Goal: Obtain resource: Obtain resource

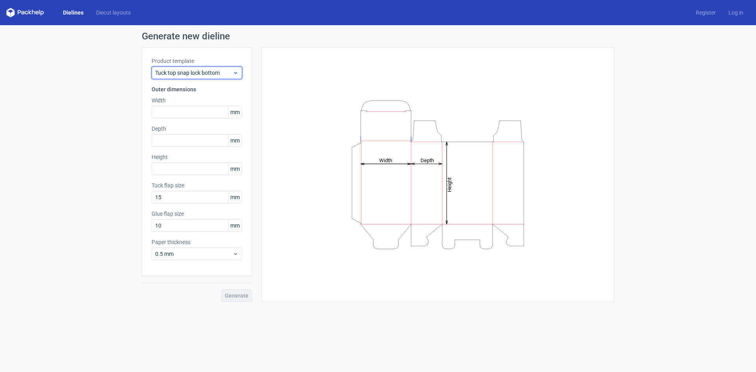
click at [234, 72] on icon at bounding box center [236, 73] width 6 height 6
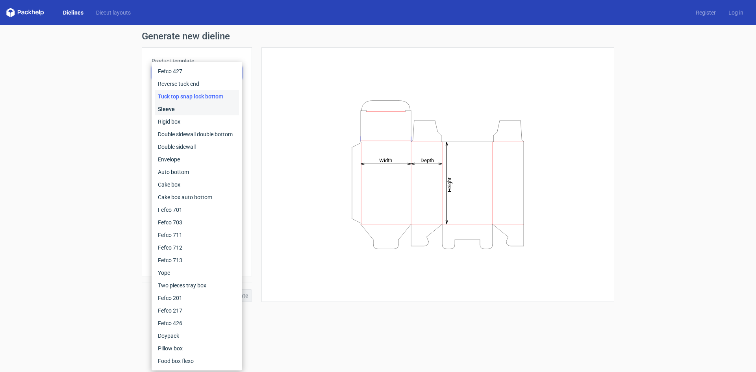
click at [183, 106] on div "Sleeve" at bounding box center [197, 109] width 84 height 13
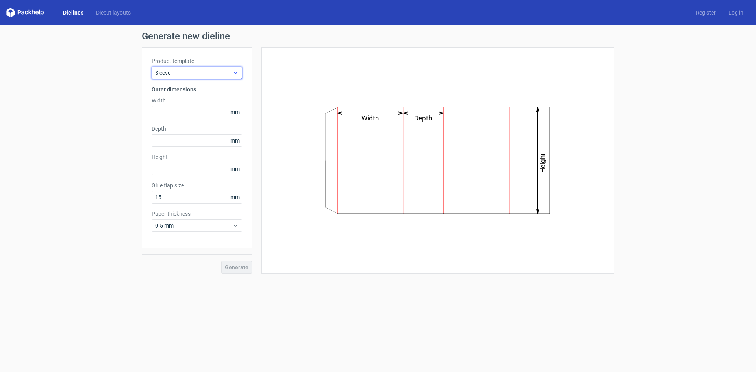
click at [188, 74] on span "Sleeve" at bounding box center [194, 73] width 78 height 8
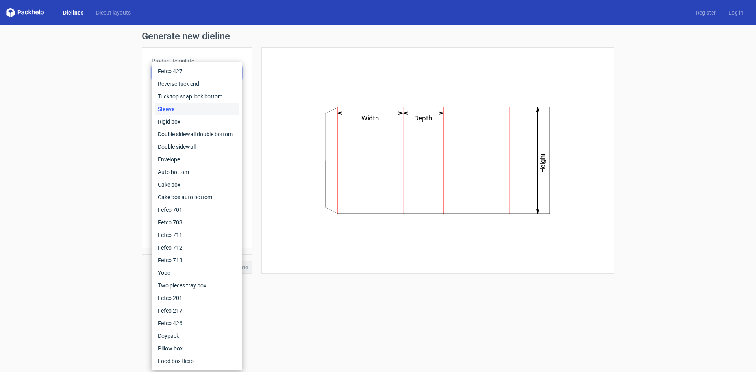
click at [255, 78] on div "Width Depth Height" at bounding box center [433, 160] width 362 height 226
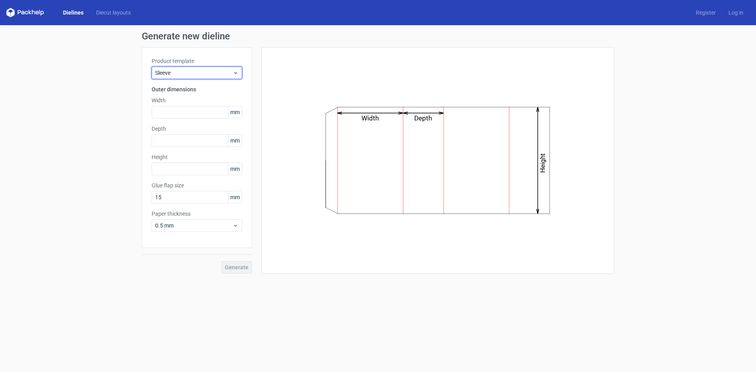
click at [185, 74] on span "Sleeve" at bounding box center [194, 73] width 78 height 8
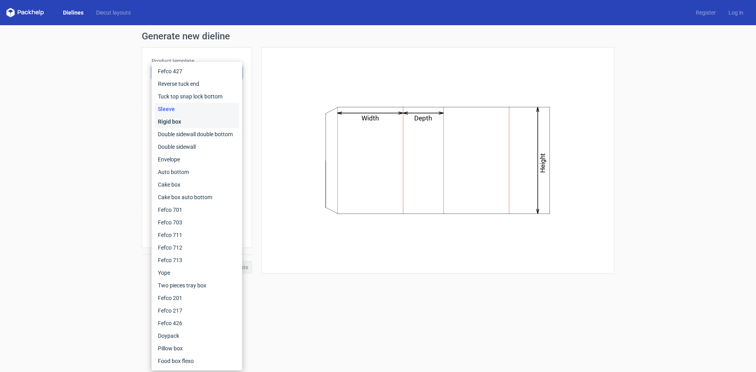
click at [179, 123] on div "Rigid box" at bounding box center [197, 121] width 84 height 13
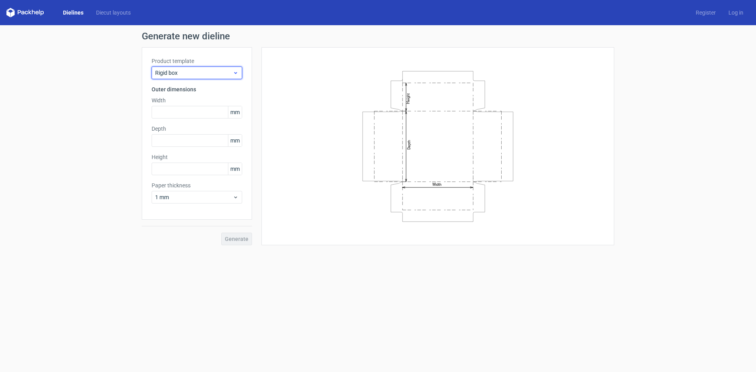
click at [183, 74] on span "Rigid box" at bounding box center [194, 73] width 78 height 8
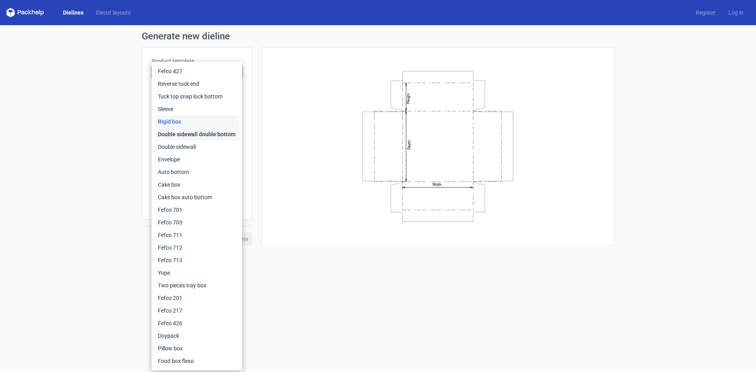
click at [180, 129] on div "Double sidewall double bottom" at bounding box center [197, 134] width 84 height 13
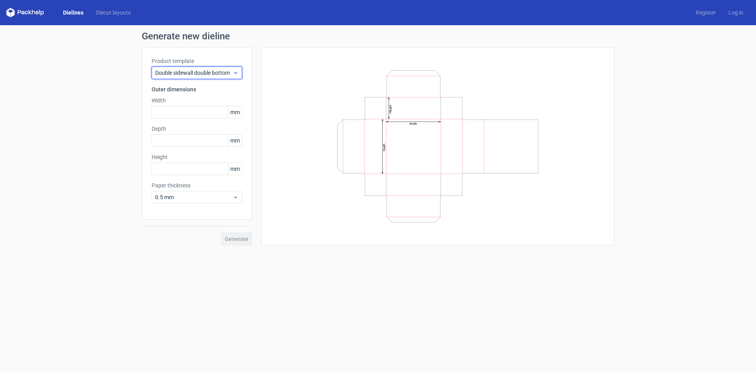
click at [191, 74] on span "Double sidewall double bottom" at bounding box center [194, 73] width 78 height 8
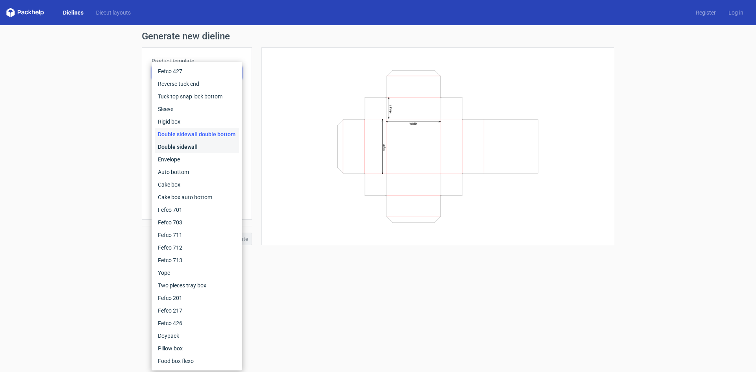
click at [181, 142] on div "Double sidewall" at bounding box center [197, 146] width 84 height 13
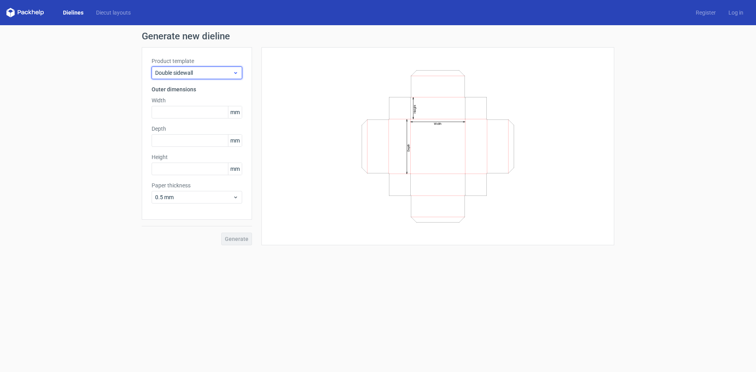
click at [187, 75] on span "Double sidewall" at bounding box center [194, 73] width 78 height 8
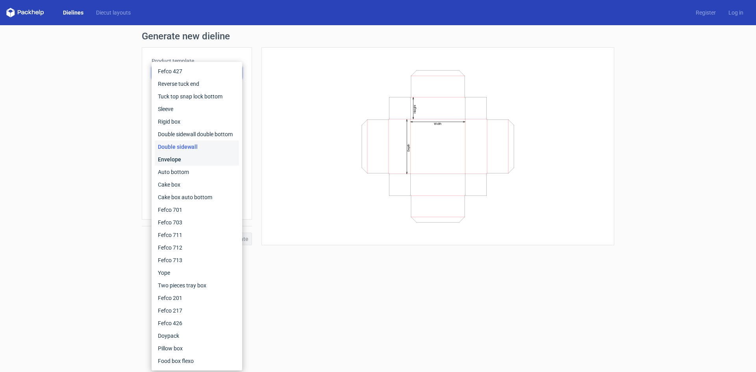
click at [183, 155] on div "Envelope" at bounding box center [197, 159] width 84 height 13
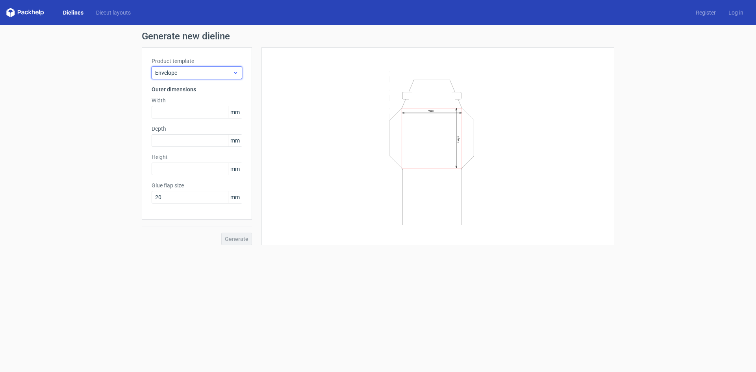
click at [176, 75] on span "Envelope" at bounding box center [194, 73] width 78 height 8
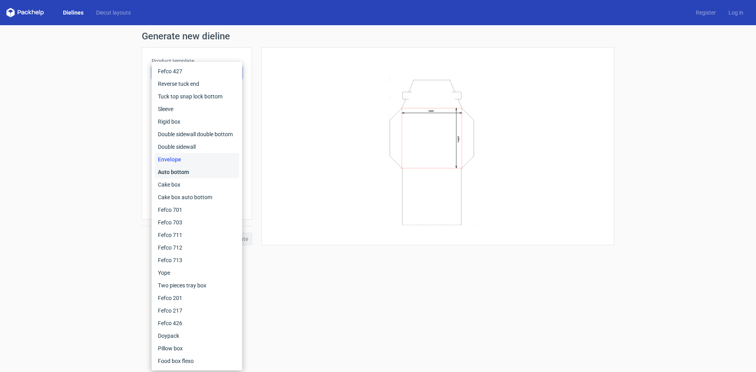
click at [181, 168] on div "Auto bottom" at bounding box center [197, 172] width 84 height 13
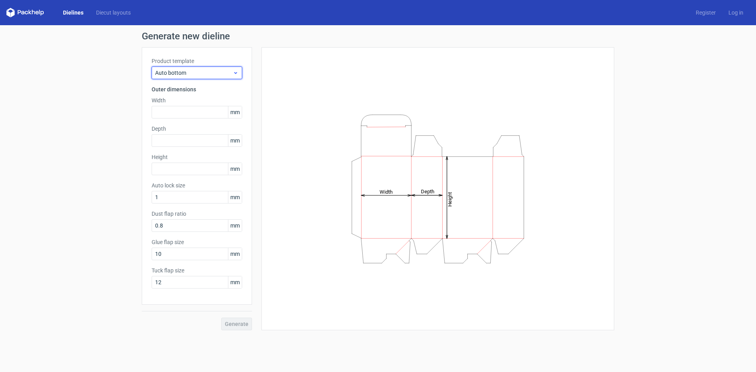
click at [200, 72] on span "Auto bottom" at bounding box center [194, 73] width 78 height 8
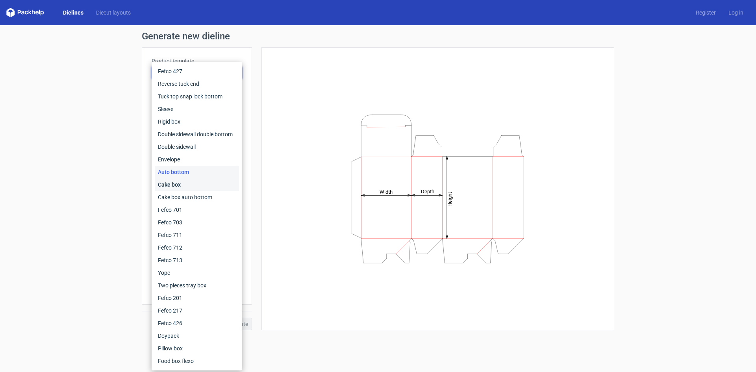
click at [186, 181] on div "Cake box" at bounding box center [197, 184] width 84 height 13
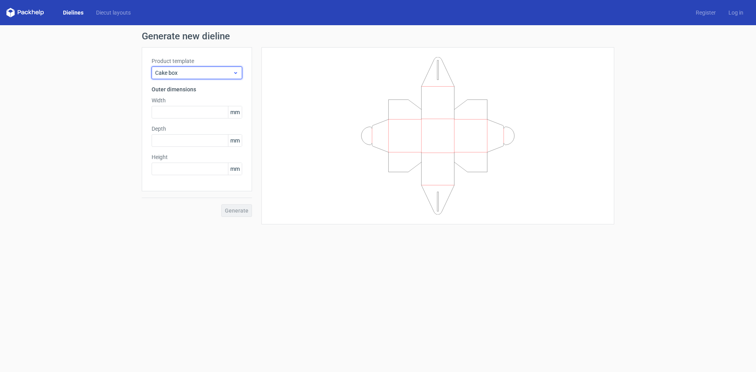
click at [185, 73] on span "Cake box" at bounding box center [194, 73] width 78 height 8
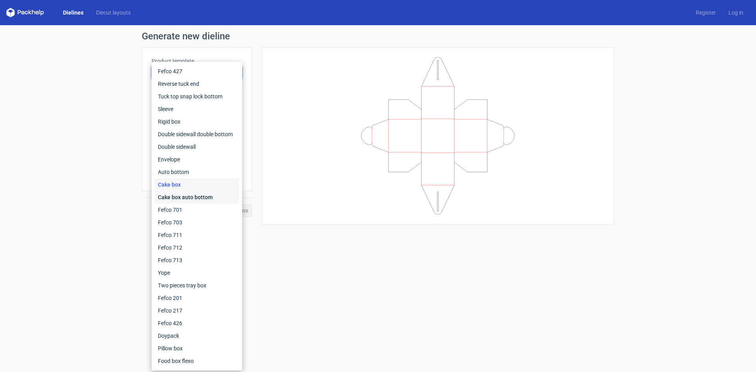
click at [188, 195] on div "Cake box auto bottom" at bounding box center [197, 197] width 84 height 13
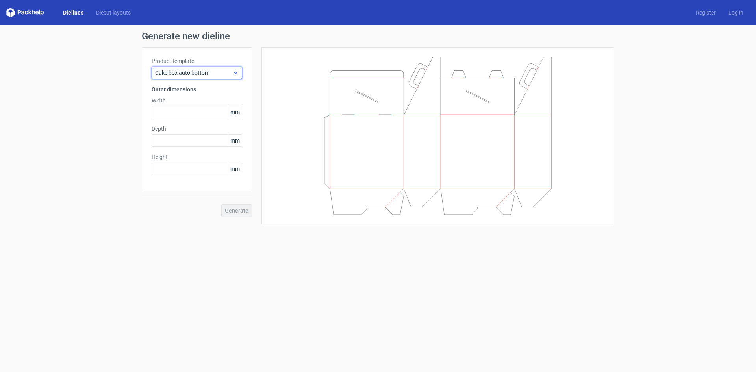
click at [198, 74] on span "Cake box auto bottom" at bounding box center [194, 73] width 78 height 8
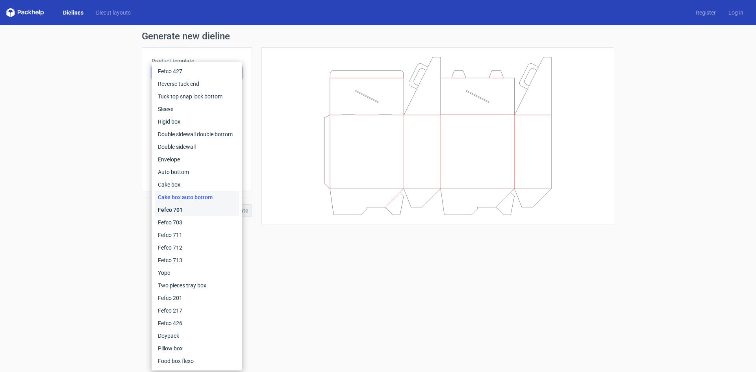
click at [189, 211] on div "Fefco 701" at bounding box center [197, 209] width 84 height 13
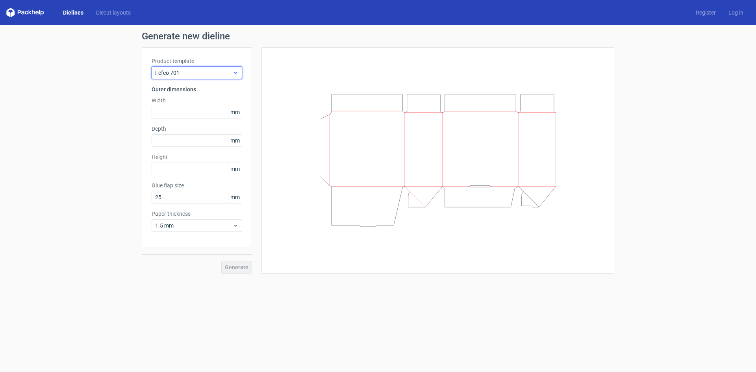
click at [182, 72] on span "Fefco 701" at bounding box center [194, 73] width 78 height 8
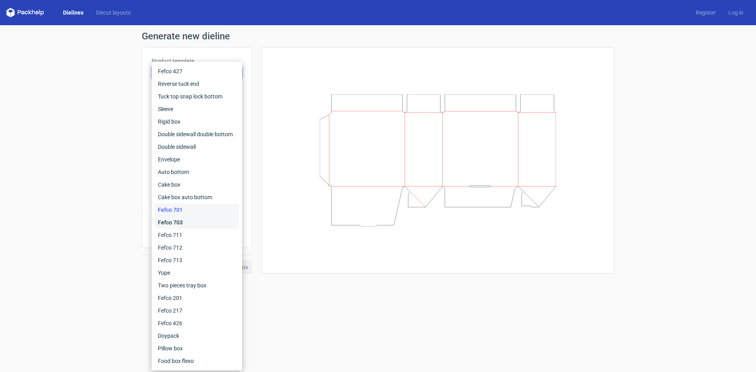
click at [181, 219] on div "Fefco 703" at bounding box center [197, 222] width 84 height 13
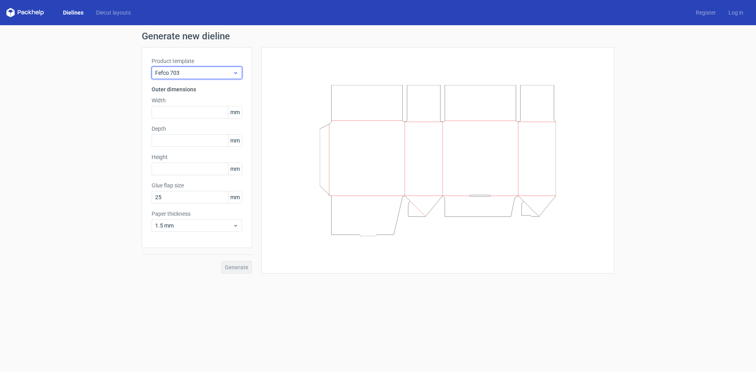
click at [196, 75] on span "Fefco 703" at bounding box center [194, 73] width 78 height 8
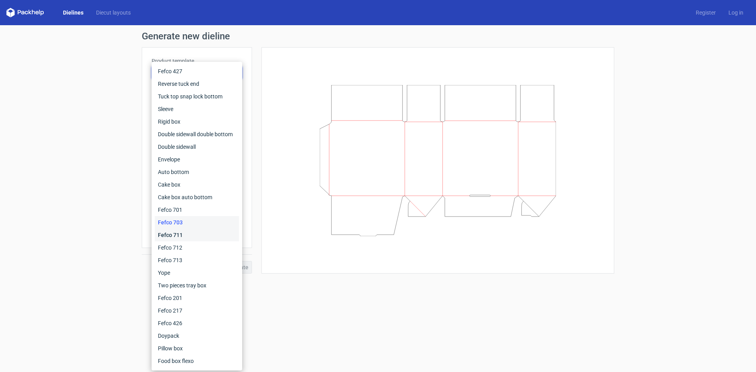
click at [184, 237] on div "Fefco 711" at bounding box center [197, 235] width 84 height 13
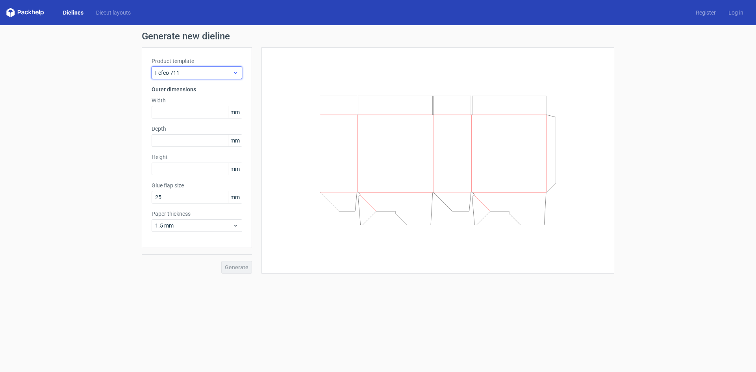
click at [182, 72] on span "Fefco 711" at bounding box center [194, 73] width 78 height 8
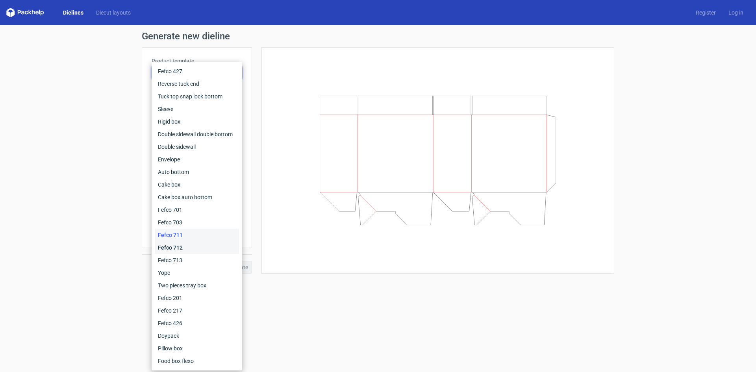
click at [180, 244] on div "Fefco 712" at bounding box center [197, 247] width 84 height 13
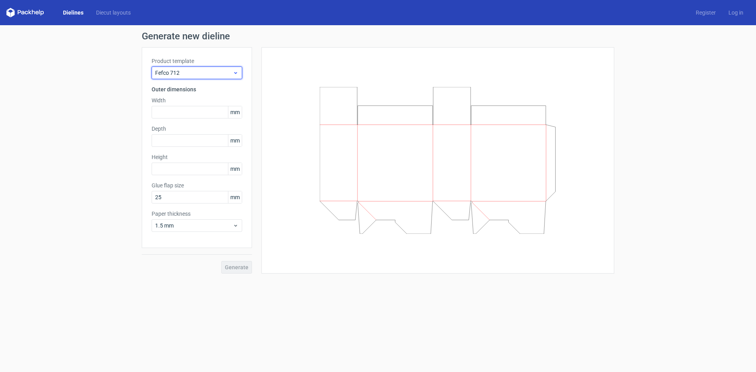
click at [186, 76] on span "Fefco 712" at bounding box center [194, 73] width 78 height 8
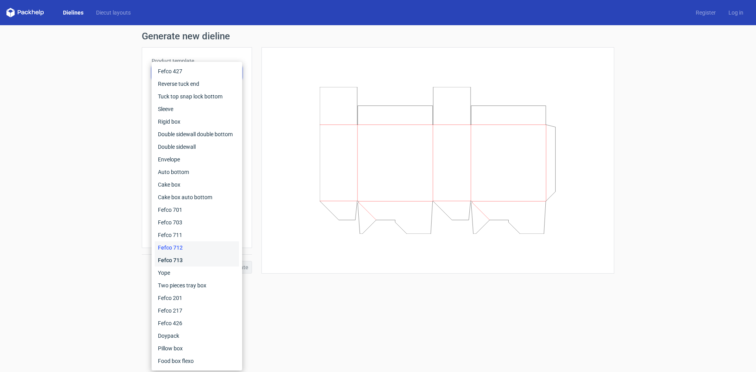
click at [195, 266] on div "Fefco 713" at bounding box center [197, 260] width 84 height 13
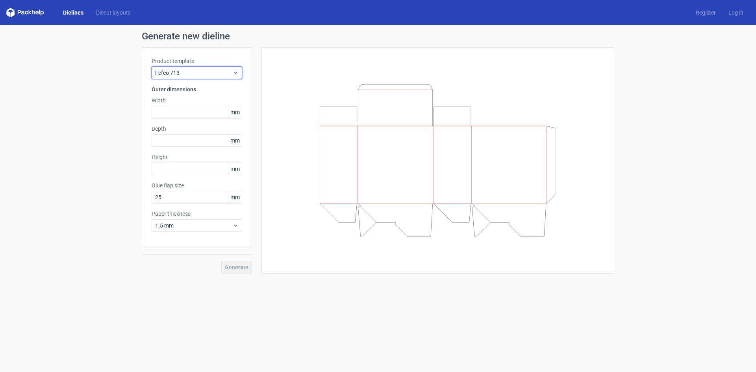
click at [193, 73] on span "Fefco 713" at bounding box center [194, 73] width 78 height 8
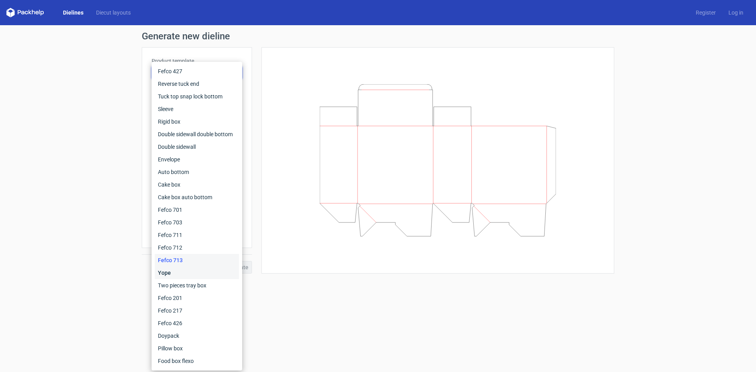
click at [176, 274] on div "Yope" at bounding box center [197, 272] width 84 height 13
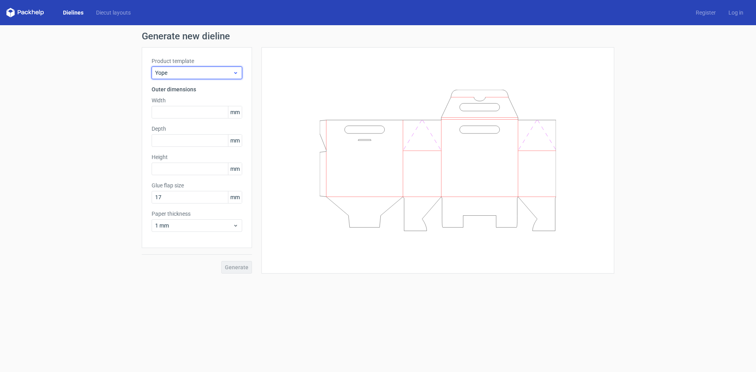
click at [186, 71] on span "Yope" at bounding box center [194, 73] width 78 height 8
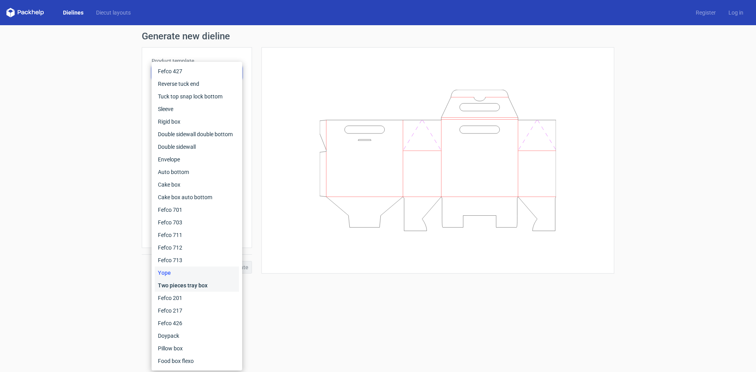
click at [188, 285] on div "Two pieces tray box" at bounding box center [197, 285] width 84 height 13
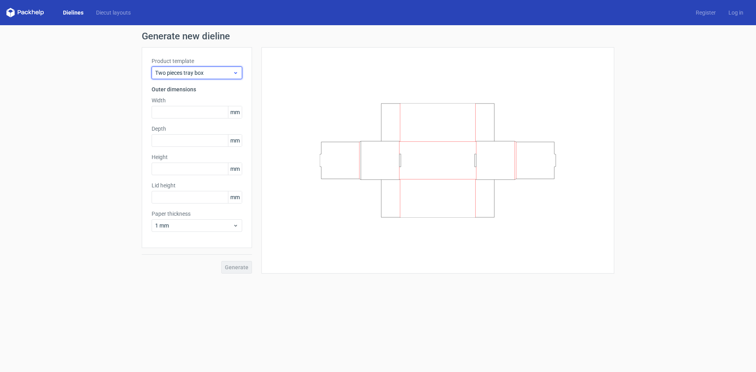
click at [168, 72] on span "Two pieces tray box" at bounding box center [194, 73] width 78 height 8
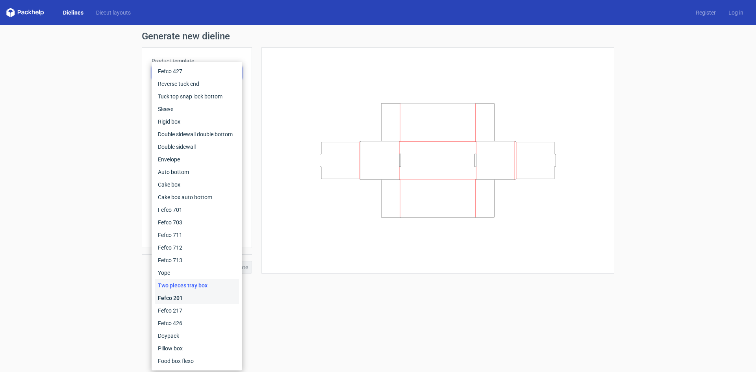
click at [174, 298] on div "Fefco 201" at bounding box center [197, 298] width 84 height 13
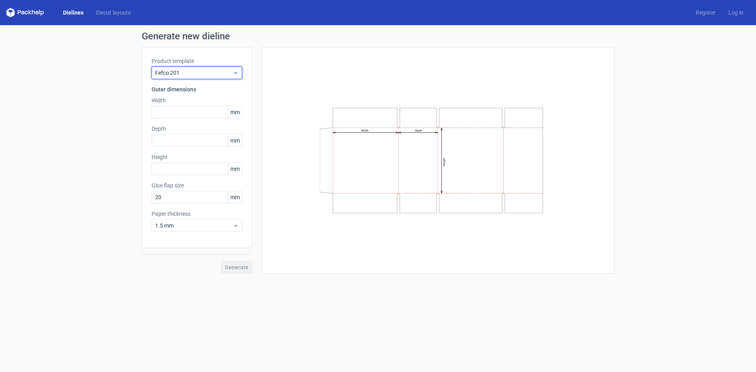
click at [178, 73] on span "Fefco 201" at bounding box center [194, 73] width 78 height 8
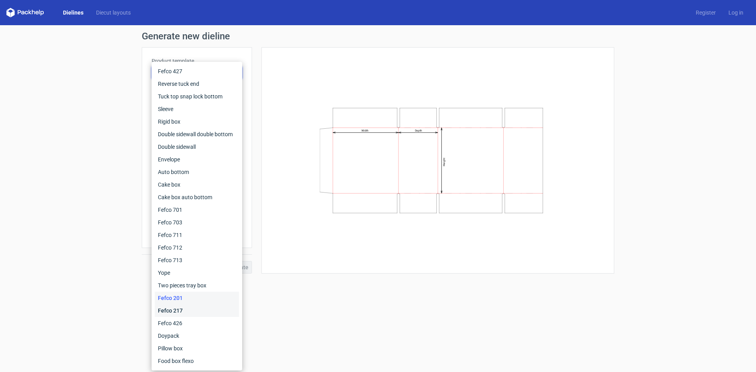
click at [175, 311] on div "Fefco 217" at bounding box center [197, 310] width 84 height 13
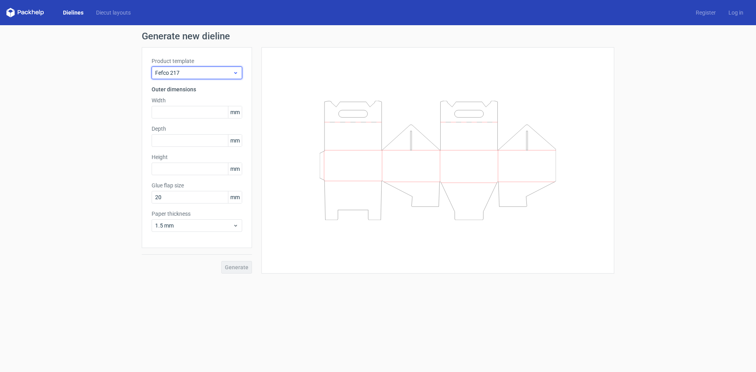
click at [172, 76] on span "Fefco 217" at bounding box center [194, 73] width 78 height 8
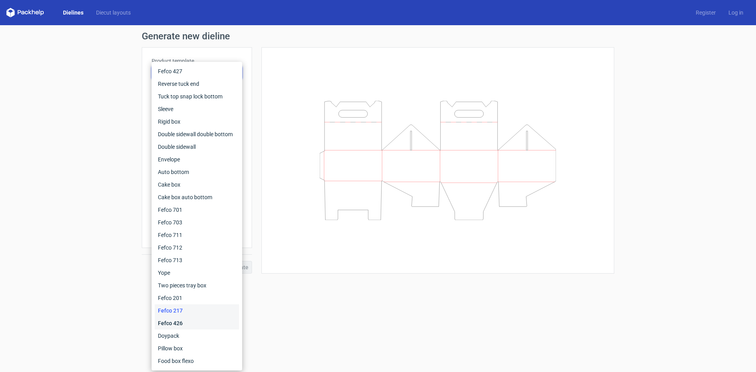
click at [174, 322] on div "Fefco 426" at bounding box center [197, 323] width 84 height 13
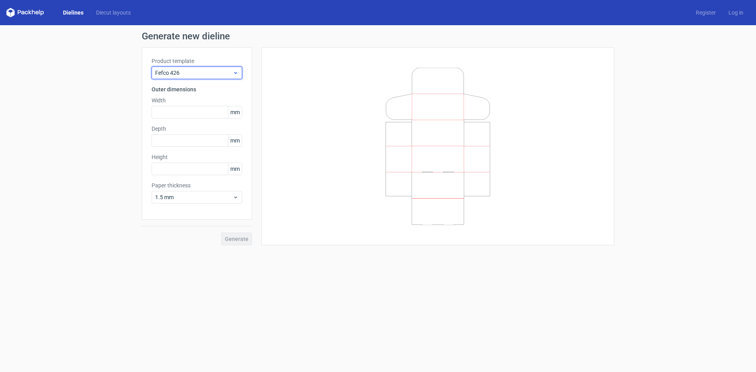
click at [179, 72] on span "Fefco 426" at bounding box center [194, 73] width 78 height 8
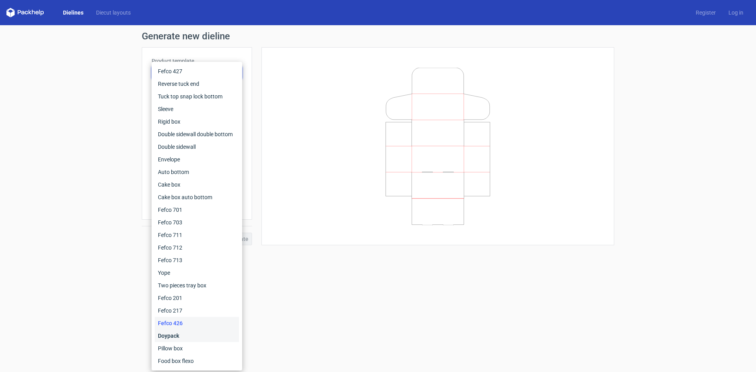
click at [178, 334] on div "Doypack" at bounding box center [197, 335] width 84 height 13
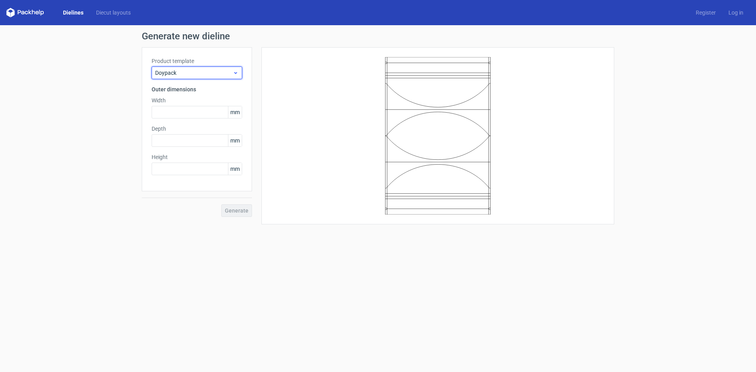
click at [188, 71] on span "Doypack" at bounding box center [194, 73] width 78 height 8
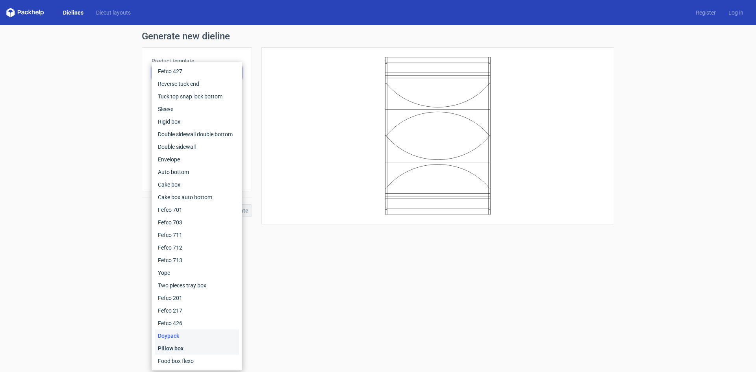
click at [186, 345] on div "Pillow box" at bounding box center [197, 348] width 84 height 13
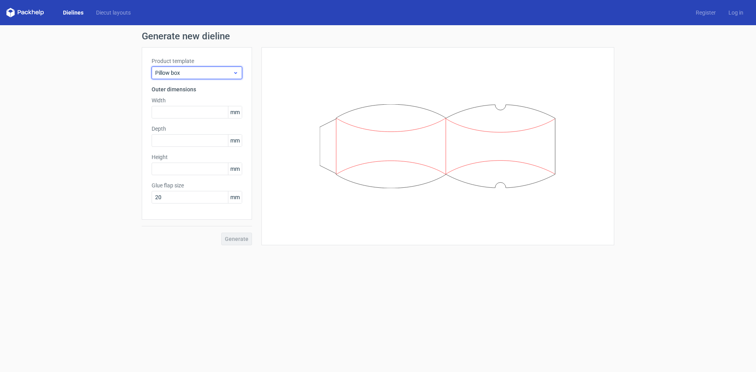
click at [196, 68] on div "Pillow box" at bounding box center [197, 73] width 91 height 13
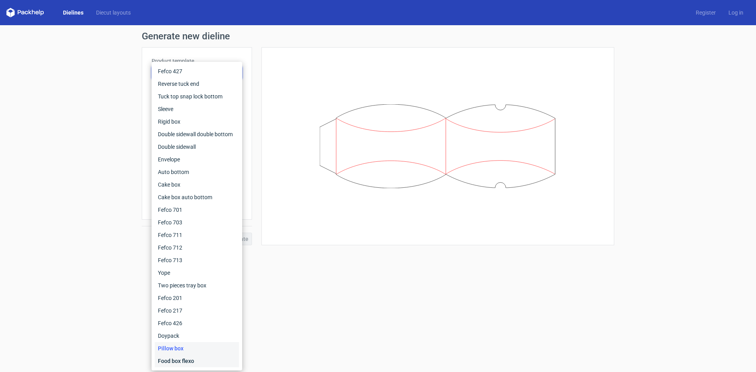
click at [184, 359] on div "Food box flexo" at bounding box center [197, 361] width 84 height 13
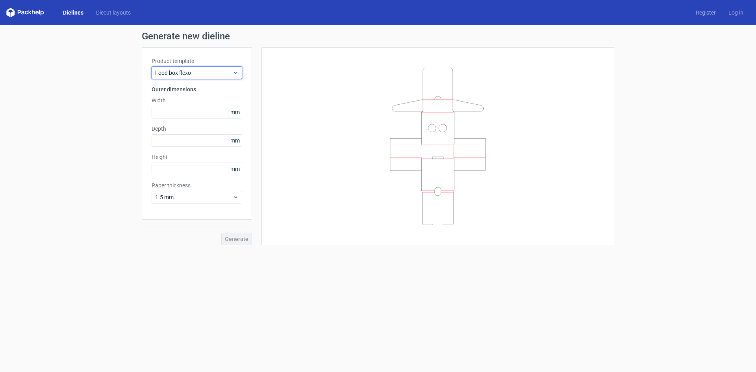
click at [189, 76] on span "Food box flexo" at bounding box center [194, 73] width 78 height 8
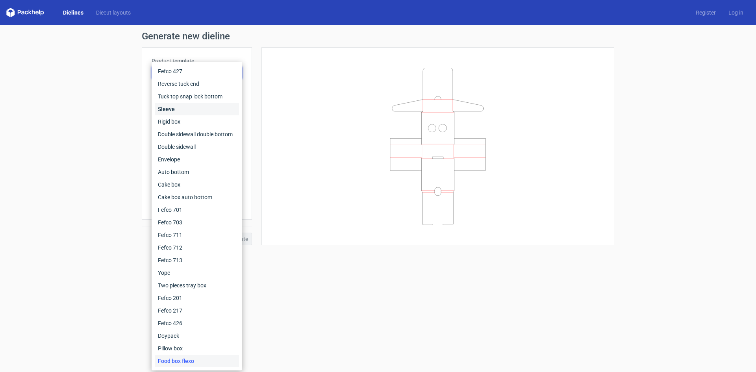
click at [178, 108] on div "Sleeve" at bounding box center [197, 109] width 84 height 13
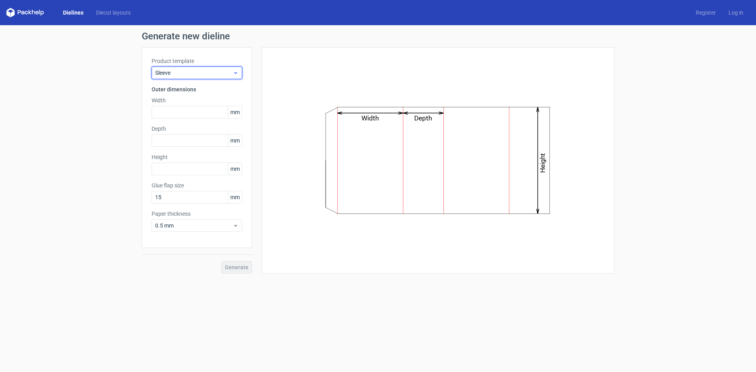
click at [173, 74] on span "Sleeve" at bounding box center [194, 73] width 78 height 8
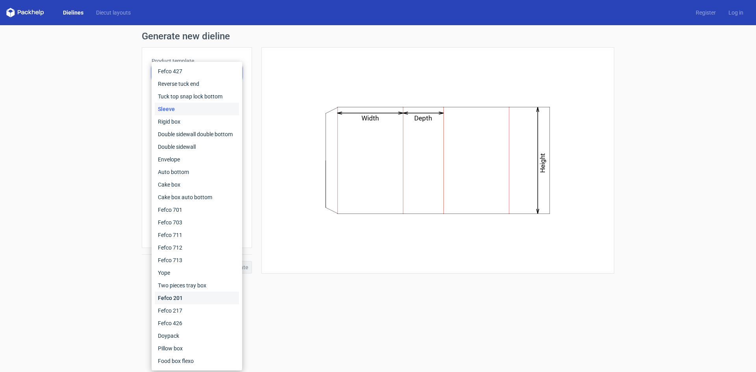
click at [179, 295] on div "Fefco 201" at bounding box center [197, 298] width 84 height 13
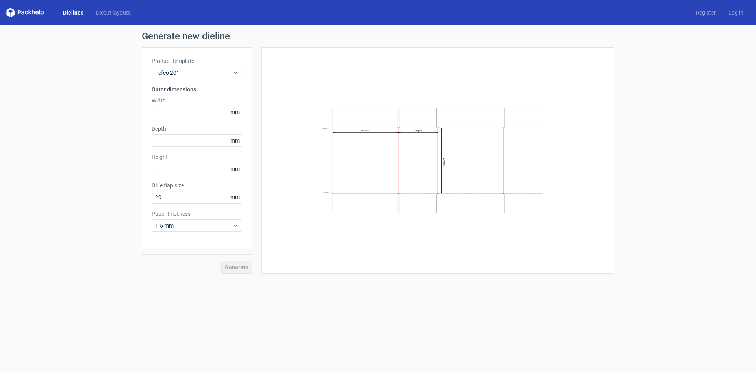
click at [405, 241] on div "Width Depth Height" at bounding box center [437, 160] width 333 height 207
click at [179, 112] on input "text" at bounding box center [197, 112] width 91 height 13
type input "25"
type input "40"
drag, startPoint x: 173, startPoint y: 111, endPoint x: 106, endPoint y: 115, distance: 67.5
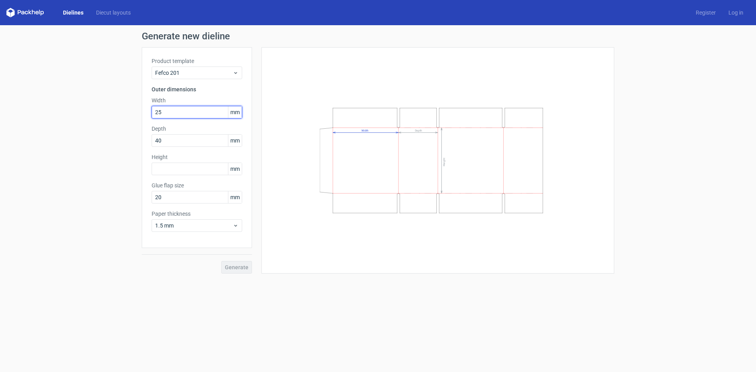
click at [103, 109] on div "Generate new dieline Product template Fefco 201 Outer dimensions Width 25 mm De…" at bounding box center [378, 152] width 756 height 255
type input "250"
type input "100"
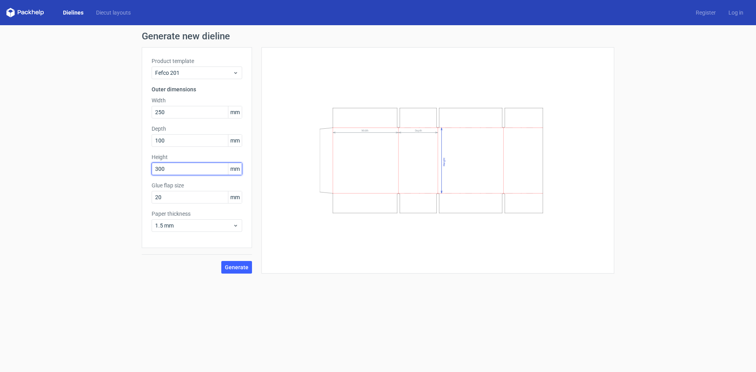
type input "300"
click at [221, 261] on button "Generate" at bounding box center [236, 267] width 31 height 13
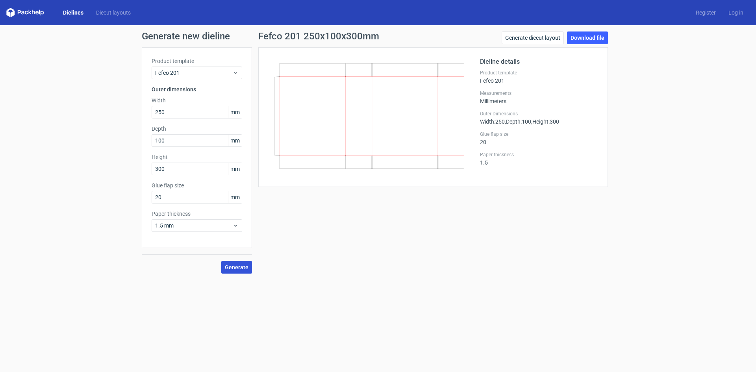
click at [246, 270] on button "Generate" at bounding box center [236, 267] width 31 height 13
click at [600, 36] on link "Download file" at bounding box center [587, 37] width 41 height 13
click at [542, 38] on link "Generate diecut layout" at bounding box center [532, 37] width 62 height 13
click at [592, 39] on link "Download file" at bounding box center [587, 37] width 41 height 13
drag, startPoint x: 166, startPoint y: 110, endPoint x: 124, endPoint y: 113, distance: 41.8
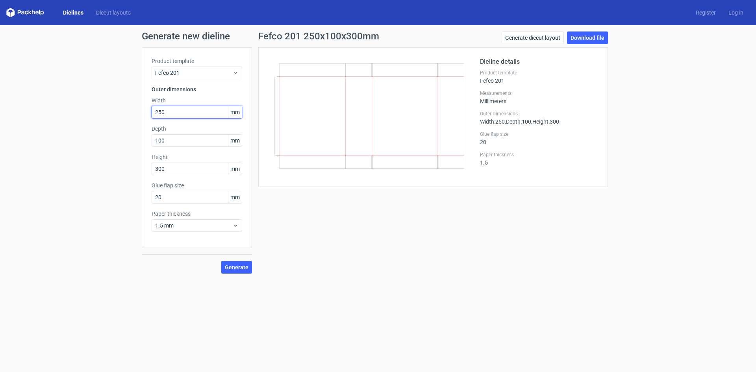
click at [124, 113] on div "Generate new dieline Product template Fefco 201 Outer dimensions Width 250 mm D…" at bounding box center [378, 152] width 756 height 255
click at [172, 169] on input "300" at bounding box center [197, 169] width 91 height 13
drag, startPoint x: 176, startPoint y: 111, endPoint x: 128, endPoint y: 107, distance: 48.2
click at [128, 107] on div "Generate new dieline Product template Fefco 201 Outer dimensions Width 300 mm D…" at bounding box center [378, 152] width 756 height 255
click at [221, 261] on button "Generate" at bounding box center [236, 267] width 31 height 13
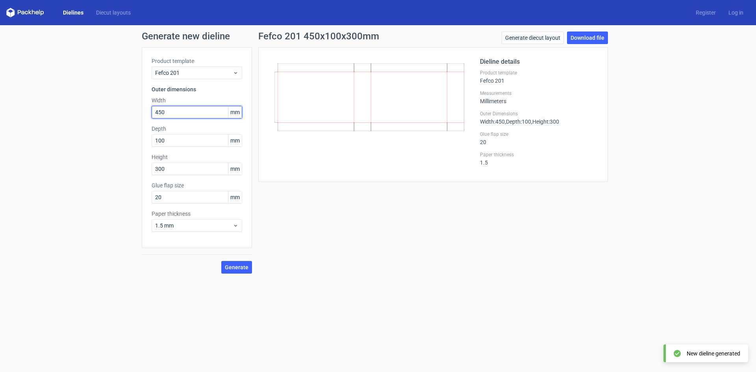
drag, startPoint x: 171, startPoint y: 108, endPoint x: 126, endPoint y: 109, distance: 45.7
click at [126, 109] on div "Generate new dieline Product template Fefco 201 Outer dimensions Width 450 mm D…" at bounding box center [378, 152] width 756 height 255
type input "400"
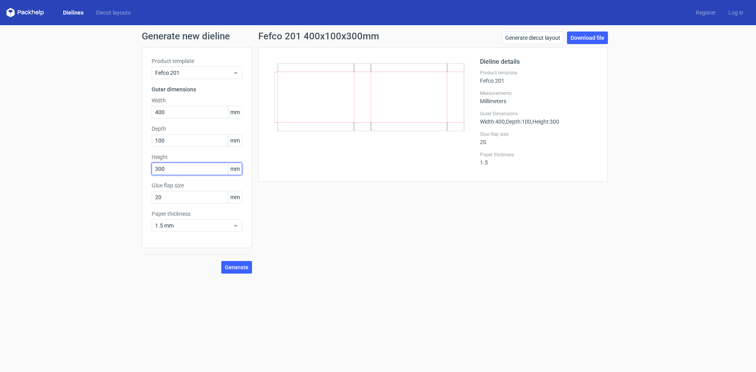
click at [221, 261] on button "Generate" at bounding box center [236, 267] width 31 height 13
click at [239, 268] on span "Generate" at bounding box center [237, 267] width 24 height 6
